Goal: Find specific page/section: Find specific page/section

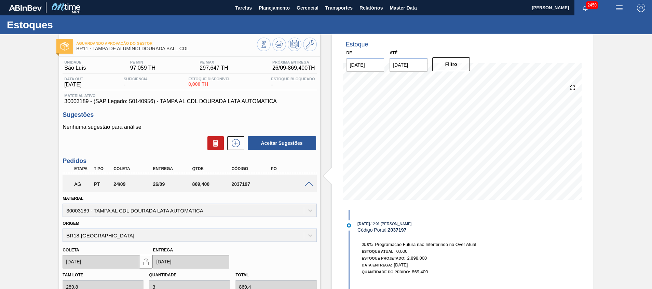
scroll to position [5, 0]
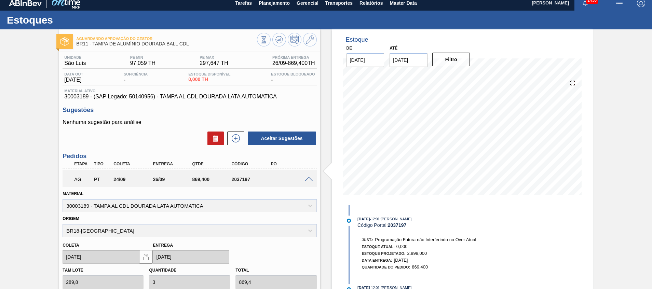
click at [308, 180] on span at bounding box center [309, 179] width 8 height 5
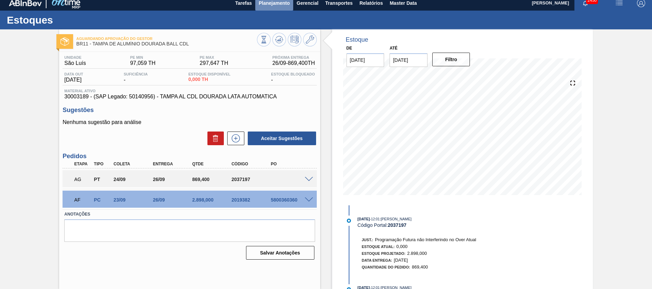
click at [266, 5] on span "Planejamento" at bounding box center [274, 3] width 31 height 8
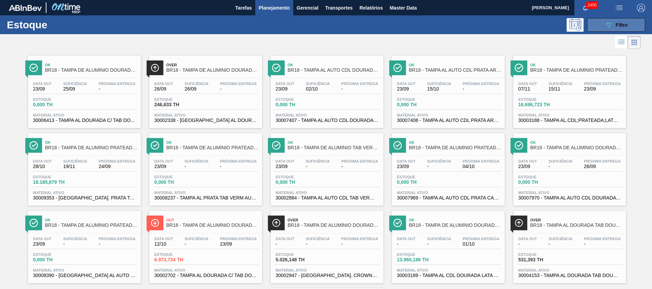
click at [613, 25] on div "089F7B8B-B2A5-4AFE-B5C0-19BA573D28AC Filtro" at bounding box center [616, 25] width 23 height 8
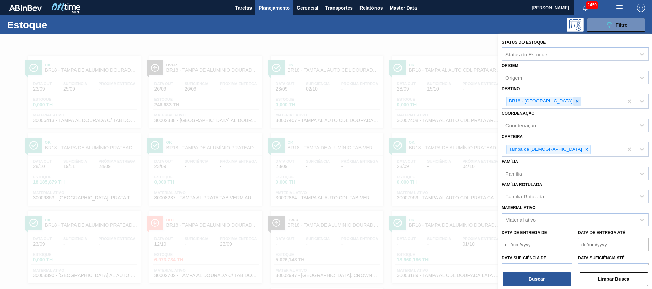
click at [575, 102] on icon at bounding box center [577, 101] width 5 height 5
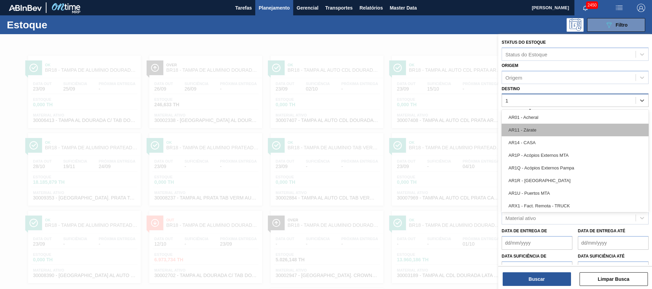
type input "11"
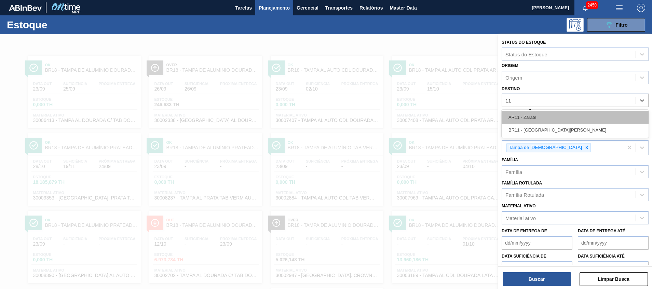
click at [544, 123] on div "AR11 - Zárate" at bounding box center [575, 117] width 147 height 13
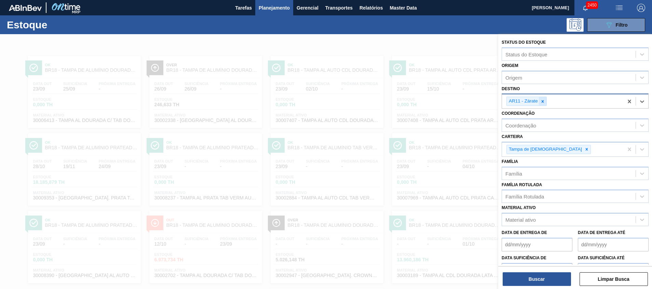
click at [544, 100] on icon at bounding box center [543, 101] width 5 height 5
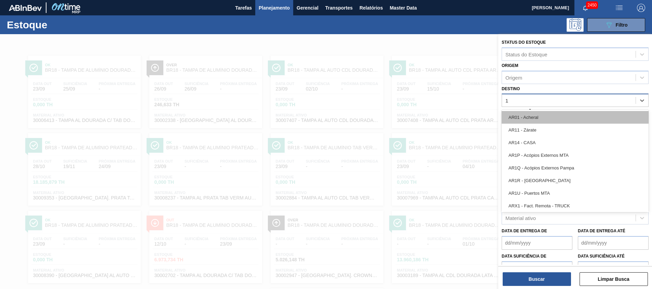
type input "11"
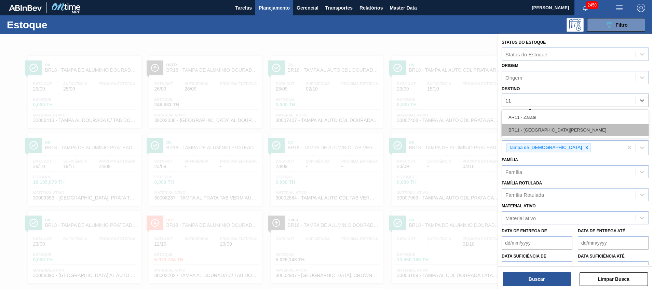
click at [543, 127] on div "BR11 - [GEOGRAPHIC_DATA][PERSON_NAME]" at bounding box center [575, 130] width 147 height 13
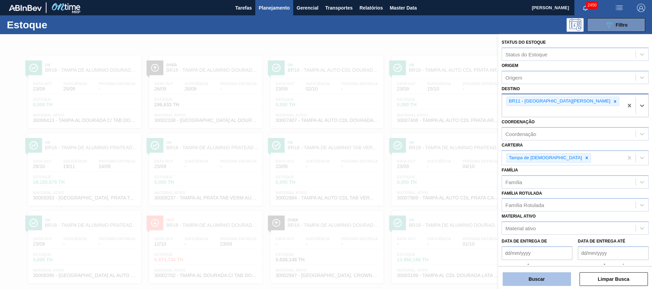
click at [551, 283] on button "Buscar" at bounding box center [537, 280] width 68 height 14
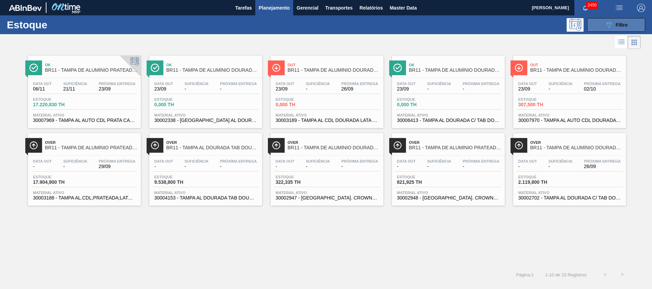
click at [591, 25] on button "089F7B8B-B2A5-4AFE-B5C0-19BA573D28AC Filtro" at bounding box center [617, 25] width 58 height 14
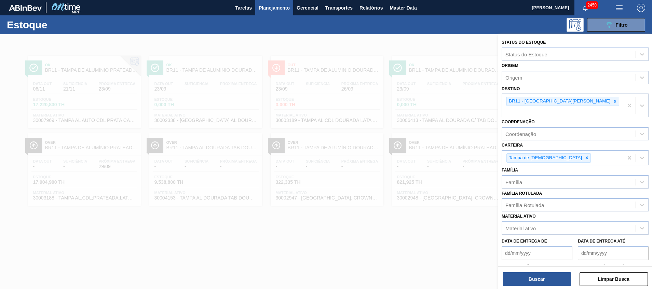
click at [543, 103] on div "BR11 - [GEOGRAPHIC_DATA][PERSON_NAME]" at bounding box center [559, 101] width 105 height 9
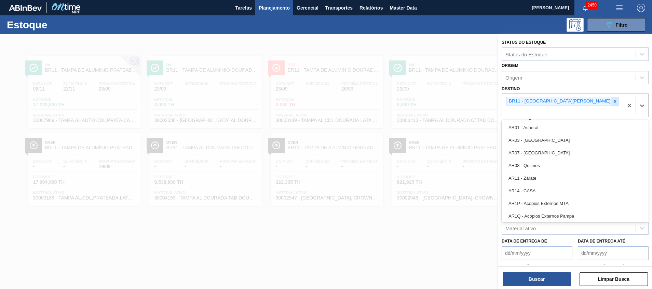
click at [613, 103] on icon at bounding box center [615, 101] width 5 height 5
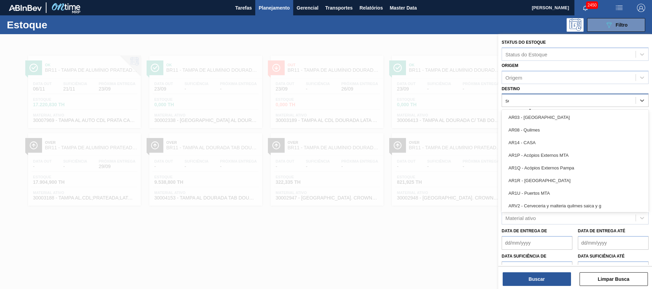
type input "ser"
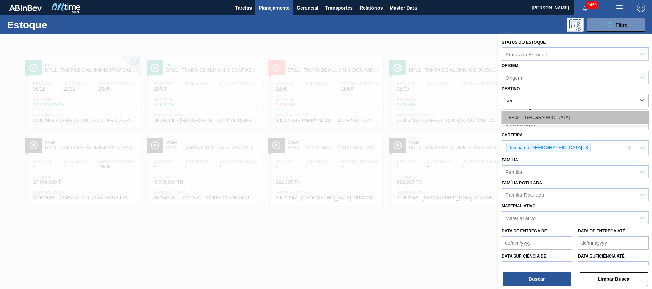
click at [538, 117] on div "BR02 - [GEOGRAPHIC_DATA]" at bounding box center [575, 117] width 147 height 13
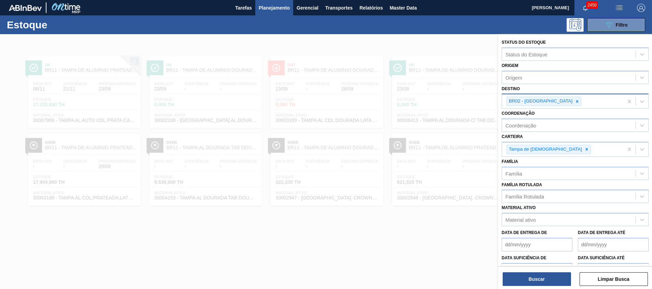
click at [543, 272] on div "Buscar Limpar Busca" at bounding box center [576, 275] width 154 height 19
click at [544, 275] on button "Buscar" at bounding box center [537, 280] width 68 height 14
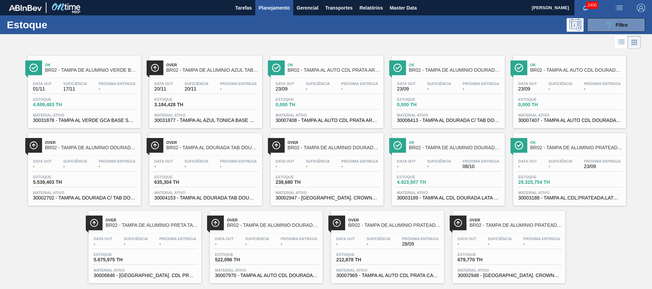
click at [566, 195] on div "Material ativo 30003188 - TAMPA AL.CDL;PRATEADA;LATA-AUTOMATICA;" at bounding box center [570, 196] width 106 height 10
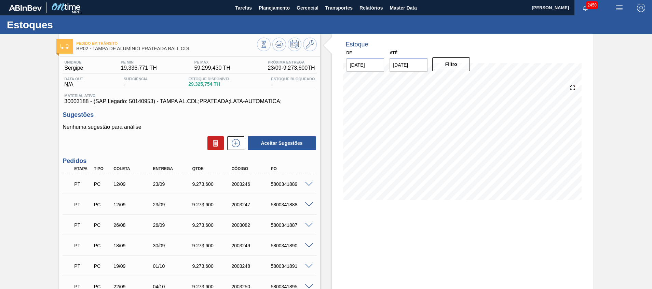
drag, startPoint x: 267, startPoint y: 7, endPoint x: 265, endPoint y: 22, distance: 15.5
click at [267, 7] on span "Planejamento" at bounding box center [274, 8] width 31 height 8
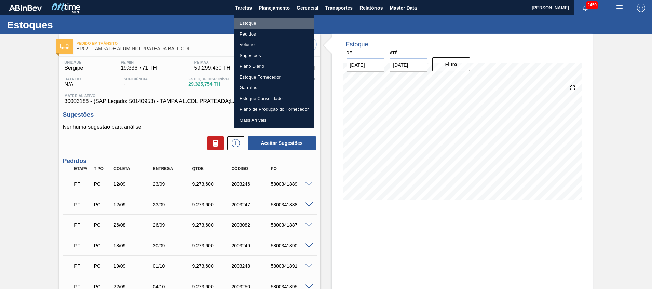
click at [266, 25] on li "Estoque" at bounding box center [274, 23] width 80 height 11
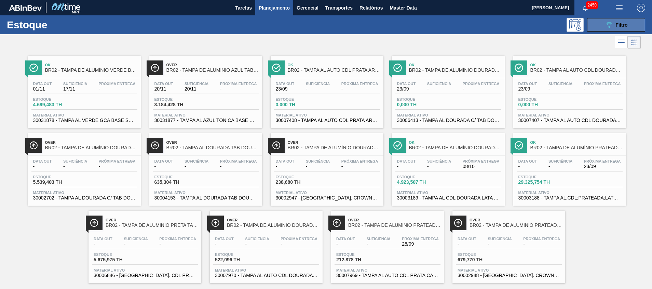
click at [607, 30] on button "089F7B8B-B2A5-4AFE-B5C0-19BA573D28AC Filtro" at bounding box center [617, 25] width 58 height 14
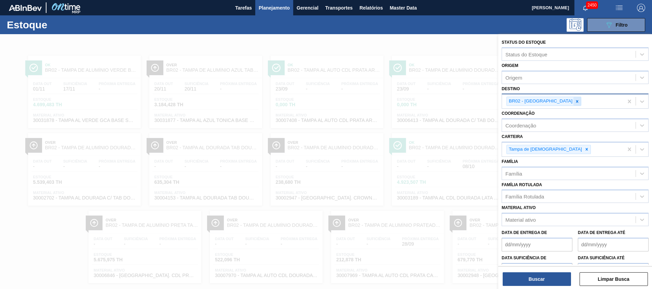
click at [549, 104] on div "BR02 - [GEOGRAPHIC_DATA]" at bounding box center [544, 101] width 75 height 9
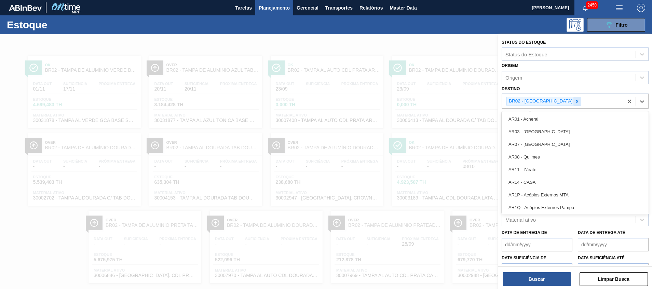
click at [574, 104] on div at bounding box center [578, 101] width 8 height 9
type input "ub"
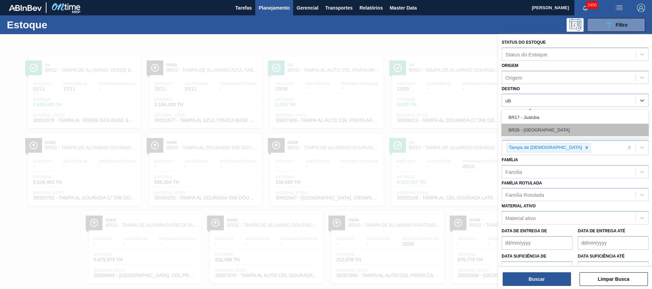
drag, startPoint x: 547, startPoint y: 120, endPoint x: 547, endPoint y: 130, distance: 10.3
click at [547, 130] on div "BR17 - Juatuba BR26 - [GEOGRAPHIC_DATA]" at bounding box center [575, 124] width 147 height 28
click at [546, 130] on div "BR26 - [GEOGRAPHIC_DATA]" at bounding box center [575, 130] width 147 height 13
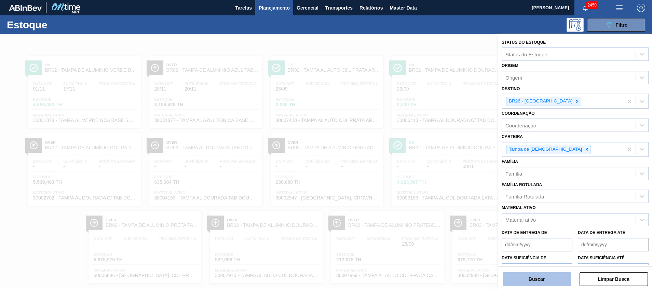
click at [541, 285] on button "Buscar" at bounding box center [537, 280] width 68 height 14
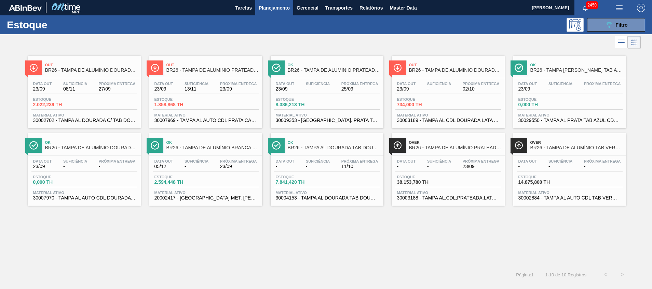
click at [76, 122] on span "30002702 - TAMPA AL DOURADA C/ TAB DOURADO" at bounding box center [84, 120] width 103 height 5
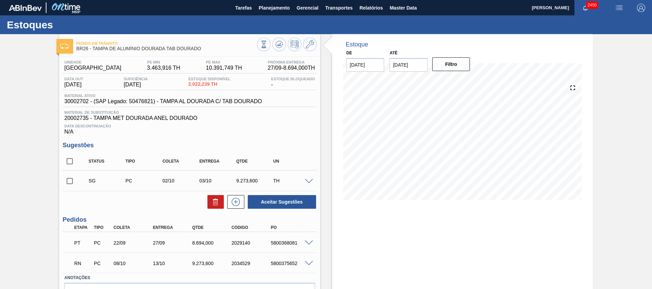
click at [307, 266] on div "RN PC 08/10 13/10 9.273,[PHONE_NUMBER] 5800375652" at bounding box center [190, 262] width 254 height 17
click at [308, 261] on div at bounding box center [310, 263] width 14 height 5
click at [309, 262] on span at bounding box center [309, 263] width 8 height 5
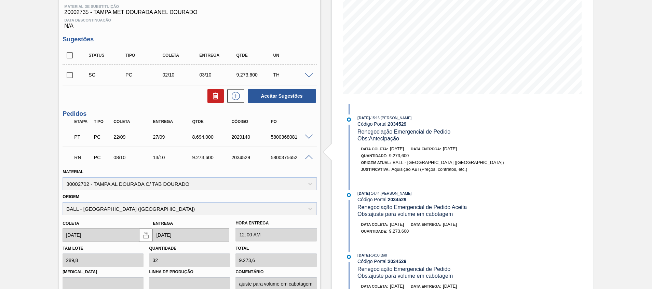
scroll to position [103, 0]
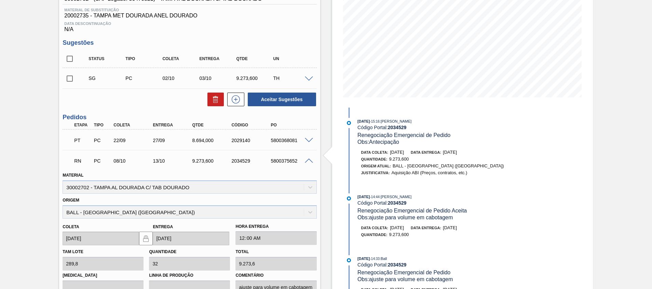
click at [311, 141] on span at bounding box center [309, 140] width 8 height 5
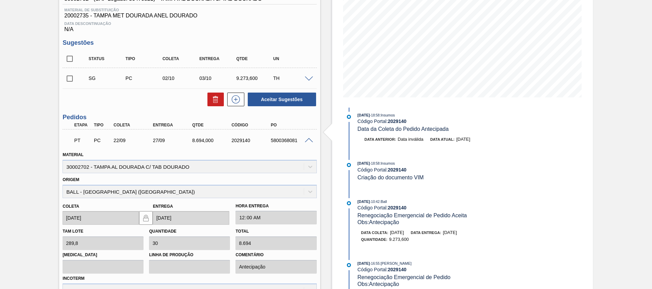
drag, startPoint x: 451, startPoint y: 232, endPoint x: 526, endPoint y: 199, distance: 81.8
click at [478, 232] on div "Data [PERSON_NAME]: [DATE] Data entrega: [DATE]" at bounding box center [442, 232] width 162 height 7
click at [550, 148] on div "Estoque De [DATE] Até [DATE] Filtro 23/09 Projeção de Estoque 2,022.239 [DOMAIN…" at bounding box center [462, 245] width 261 height 626
click at [307, 141] on span at bounding box center [309, 140] width 8 height 5
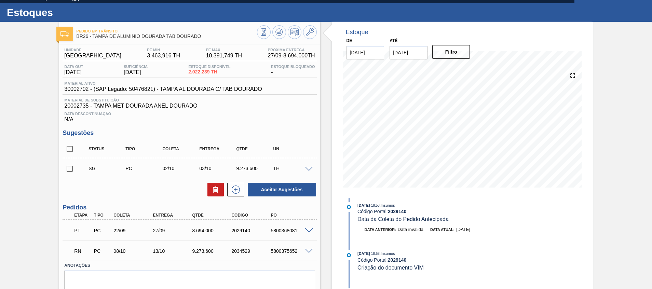
scroll to position [0, 0]
